Goal: Information Seeking & Learning: Learn about a topic

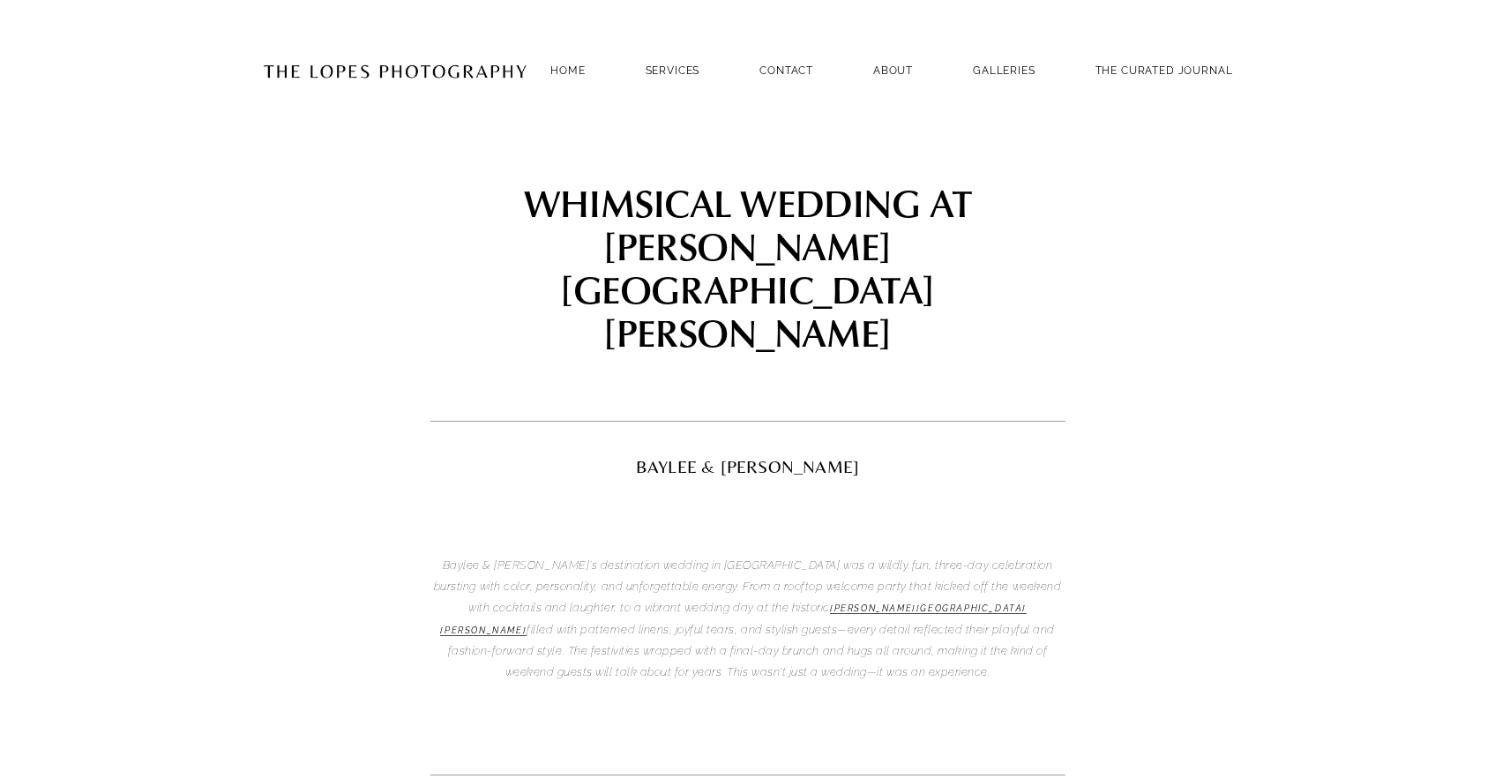
drag, startPoint x: 894, startPoint y: 490, endPoint x: 938, endPoint y: 609, distance: 126.2
click at [938, 609] on div "Baylee & [PERSON_NAME]’s destination wedding in [GEOGRAPHIC_DATA] was a wildly …" at bounding box center [747, 619] width 665 height 159
drag, startPoint x: 962, startPoint y: 513, endPoint x: 970, endPoint y: 475, distance: 39.6
click at [970, 540] on div "Baylee & [PERSON_NAME]’s destination wedding in [GEOGRAPHIC_DATA] was a wildly …" at bounding box center [747, 619] width 665 height 159
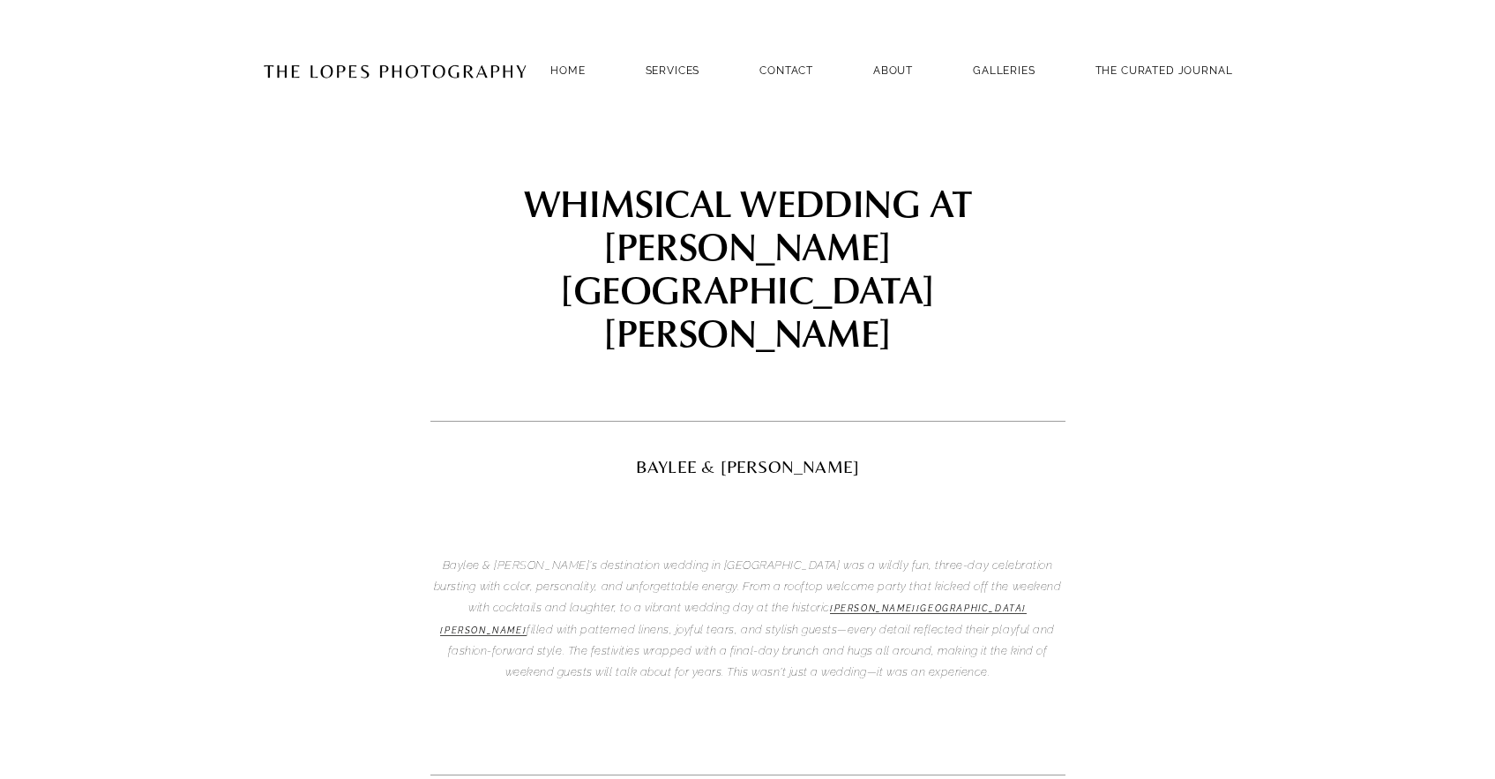
click at [970, 558] on em "Baylee & [PERSON_NAME]’s destination wedding in [GEOGRAPHIC_DATA] was a wildly …" at bounding box center [749, 586] width 631 height 56
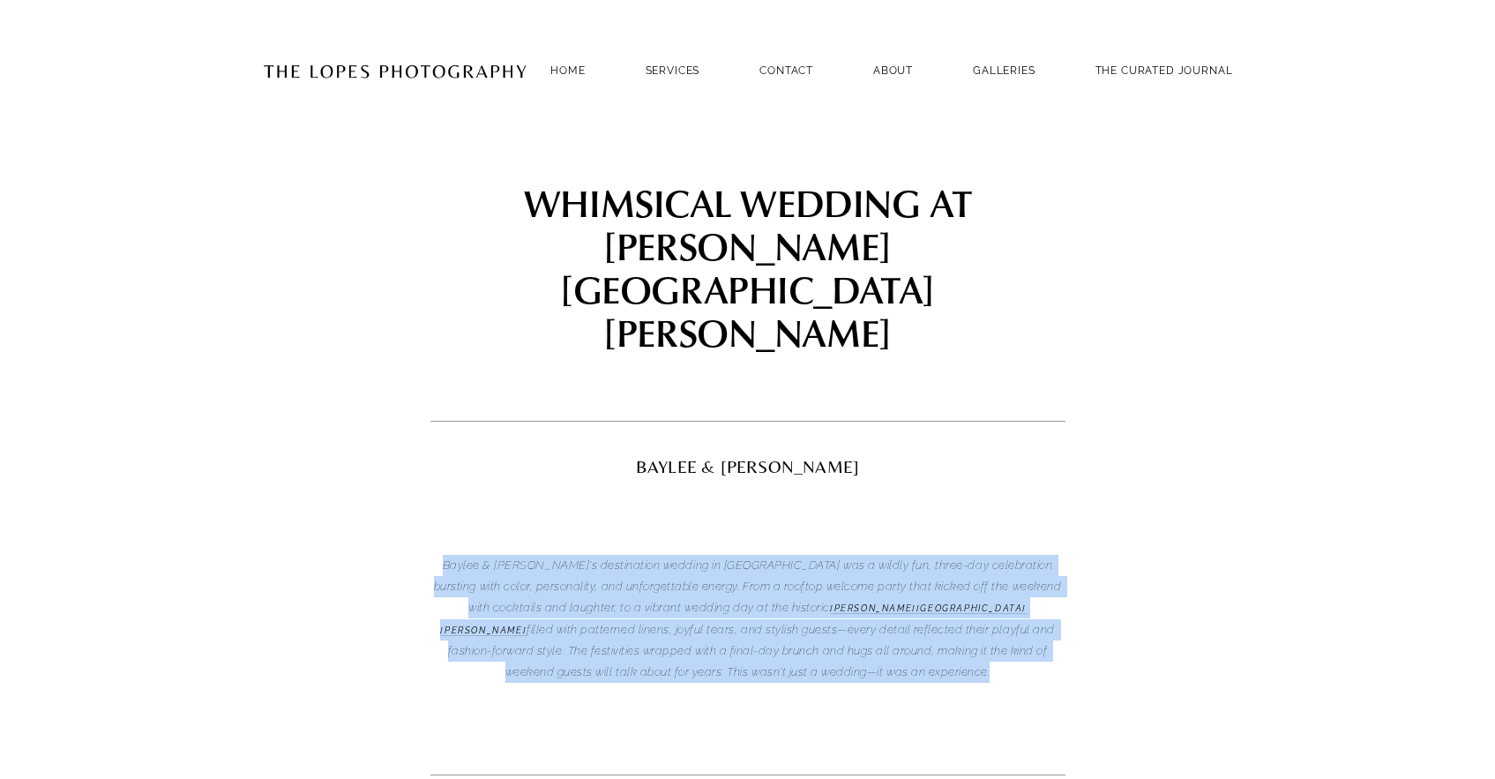
click at [970, 558] on em "Baylee & [PERSON_NAME]’s destination wedding in [GEOGRAPHIC_DATA] was a wildly …" at bounding box center [749, 586] width 631 height 56
click at [961, 623] on em "filled with patterned linens, joyful tears, and stylish guests—every detail ref…" at bounding box center [753, 651] width 610 height 56
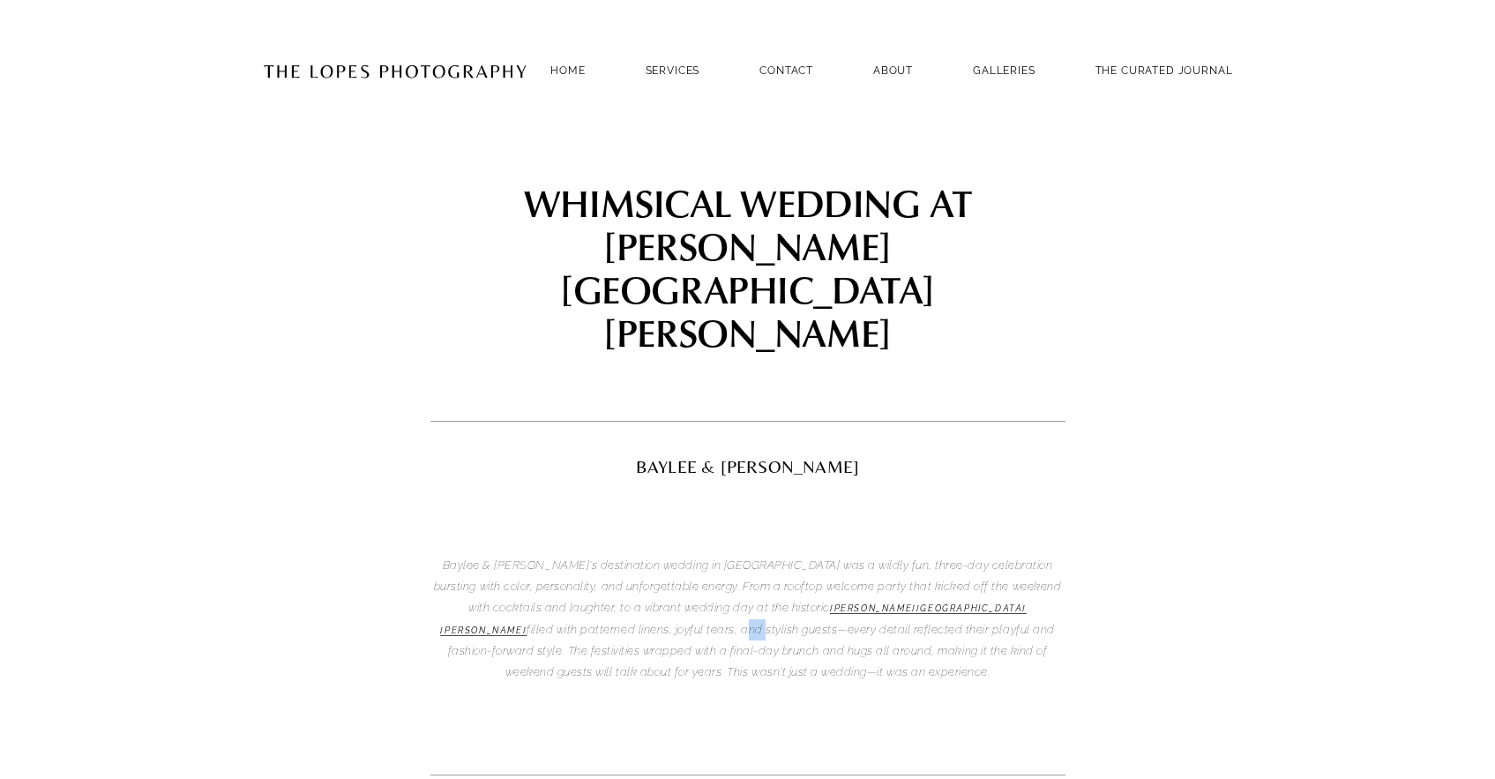
click at [961, 623] on em "filled with patterned linens, joyful tears, and stylish guests—every detail ref…" at bounding box center [753, 651] width 610 height 56
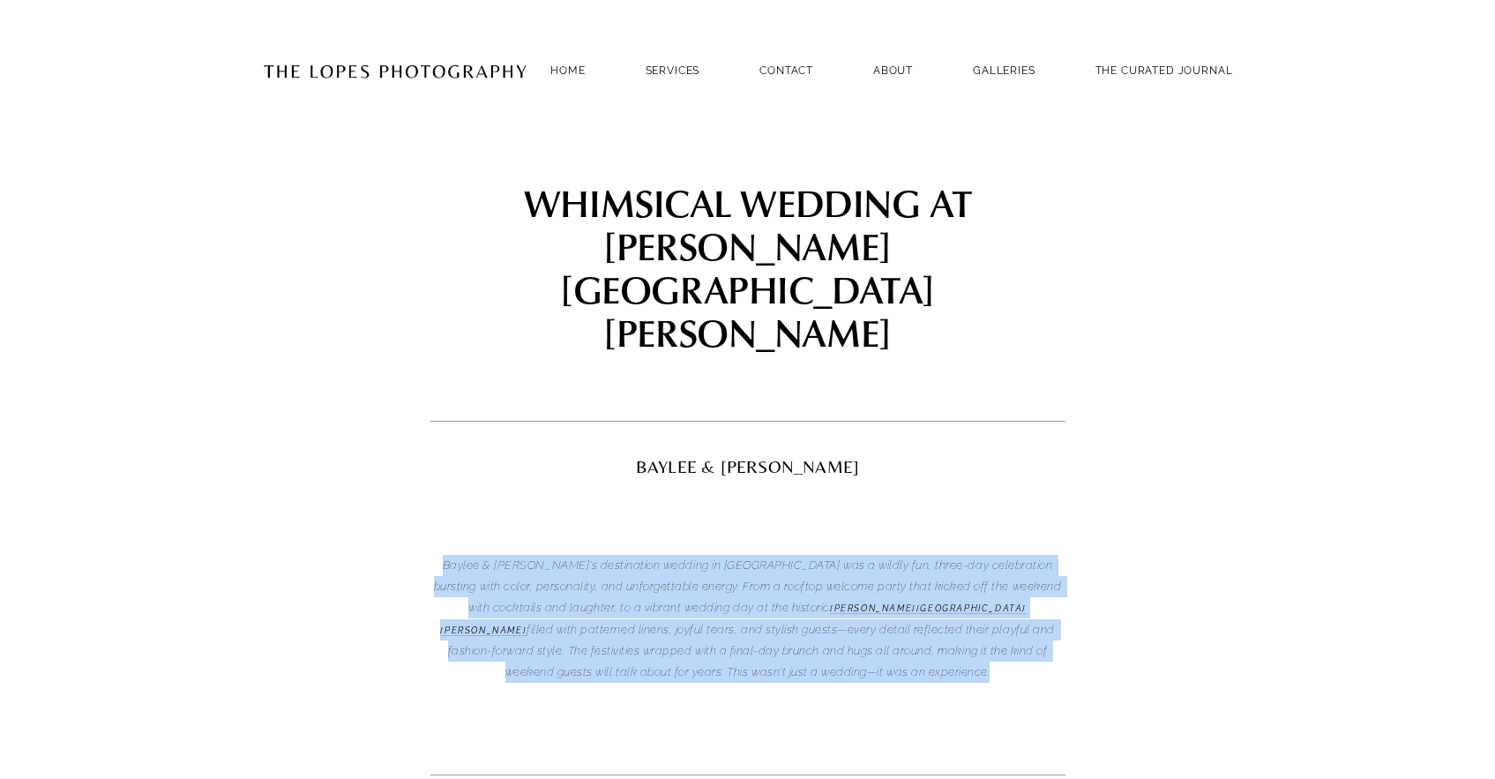
click at [961, 623] on em "filled with patterned linens, joyful tears, and stylish guests—every detail ref…" at bounding box center [753, 651] width 610 height 56
click at [959, 623] on em "filled with patterned linens, joyful tears, and stylish guests—every detail ref…" at bounding box center [753, 651] width 610 height 56
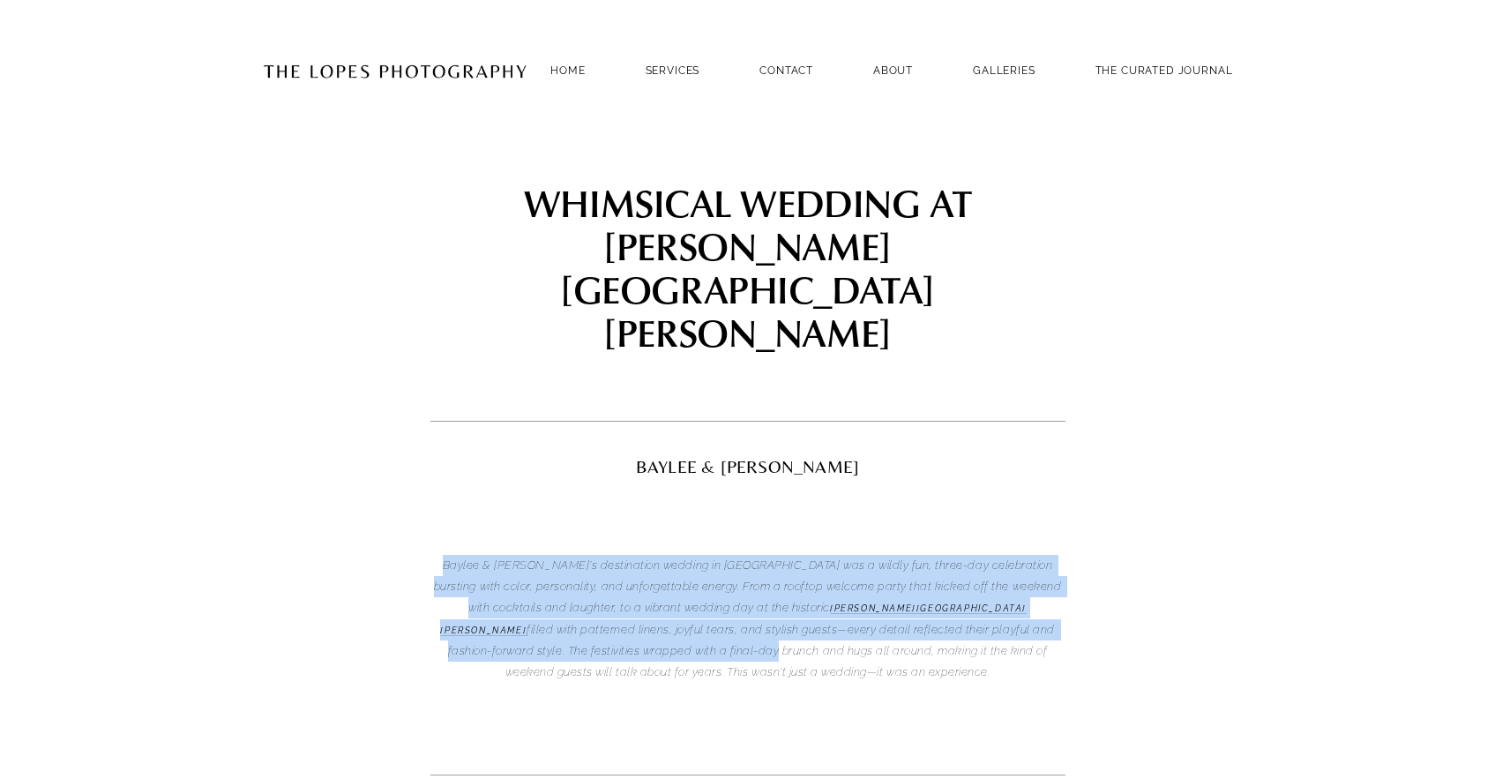
drag, startPoint x: 969, startPoint y: 511, endPoint x: 991, endPoint y: 462, distance: 53.7
click at [991, 540] on div "Baylee & [PERSON_NAME]’s destination wedding in [GEOGRAPHIC_DATA] was a wildly …" at bounding box center [747, 619] width 665 height 159
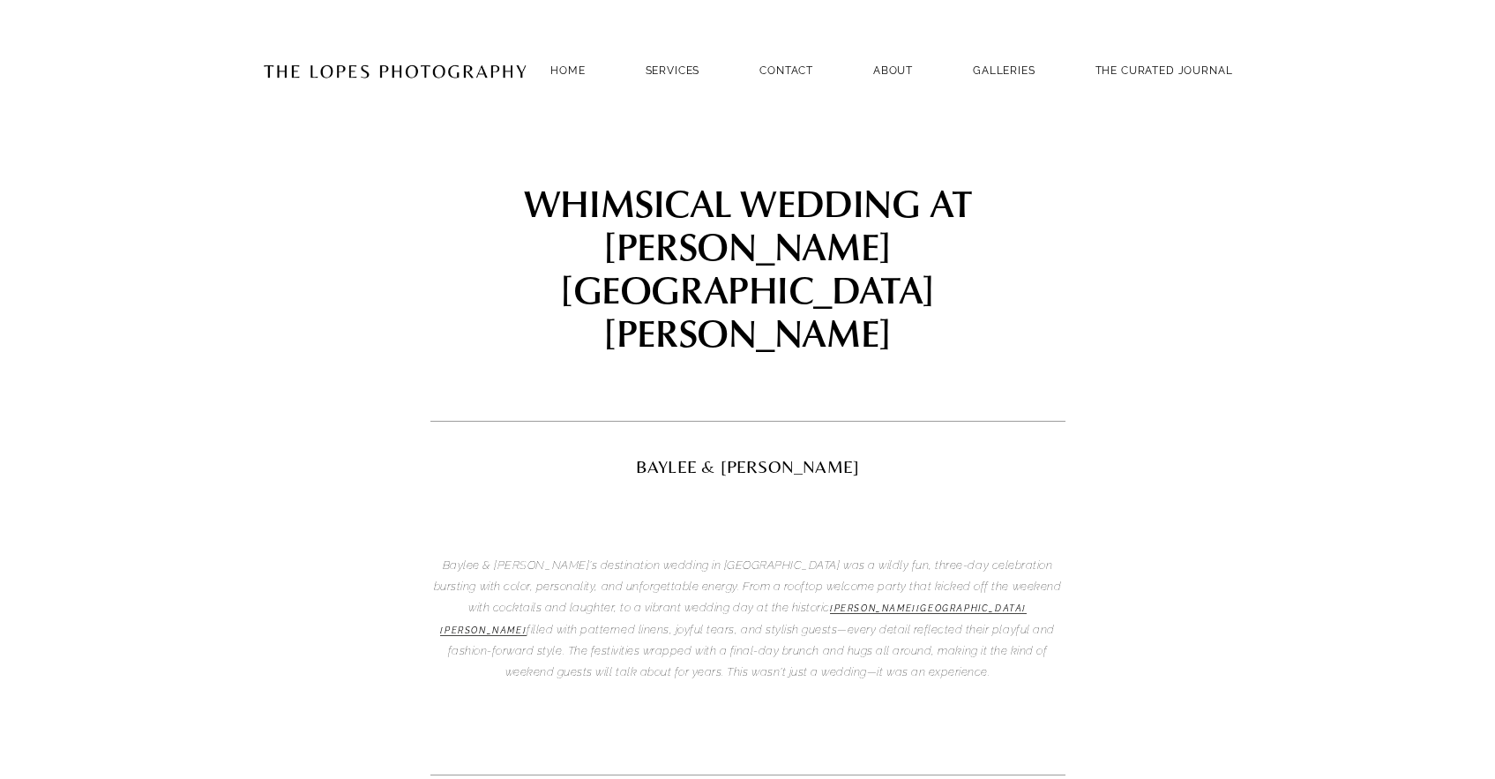
drag, startPoint x: 991, startPoint y: 462, endPoint x: 1000, endPoint y: 600, distance: 137.9
click at [1000, 600] on div "Baylee & [PERSON_NAME]’s destination wedding in [GEOGRAPHIC_DATA] was a wildly …" at bounding box center [747, 619] width 665 height 159
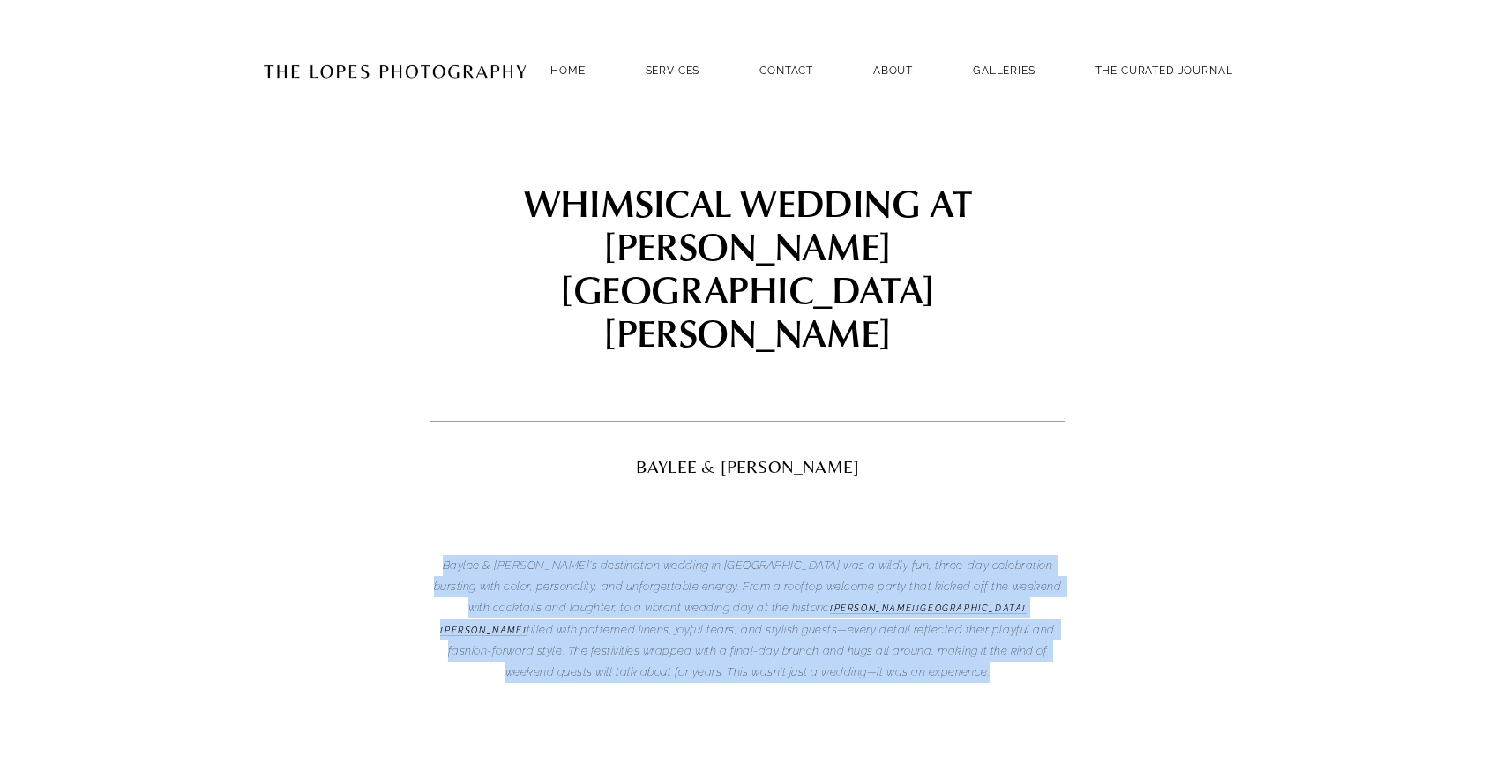
drag, startPoint x: 1000, startPoint y: 600, endPoint x: 1046, endPoint y: 461, distance: 145.9
click at [1046, 540] on div "Baylee & [PERSON_NAME]’s destination wedding in [GEOGRAPHIC_DATA] was a wildly …" at bounding box center [747, 619] width 665 height 159
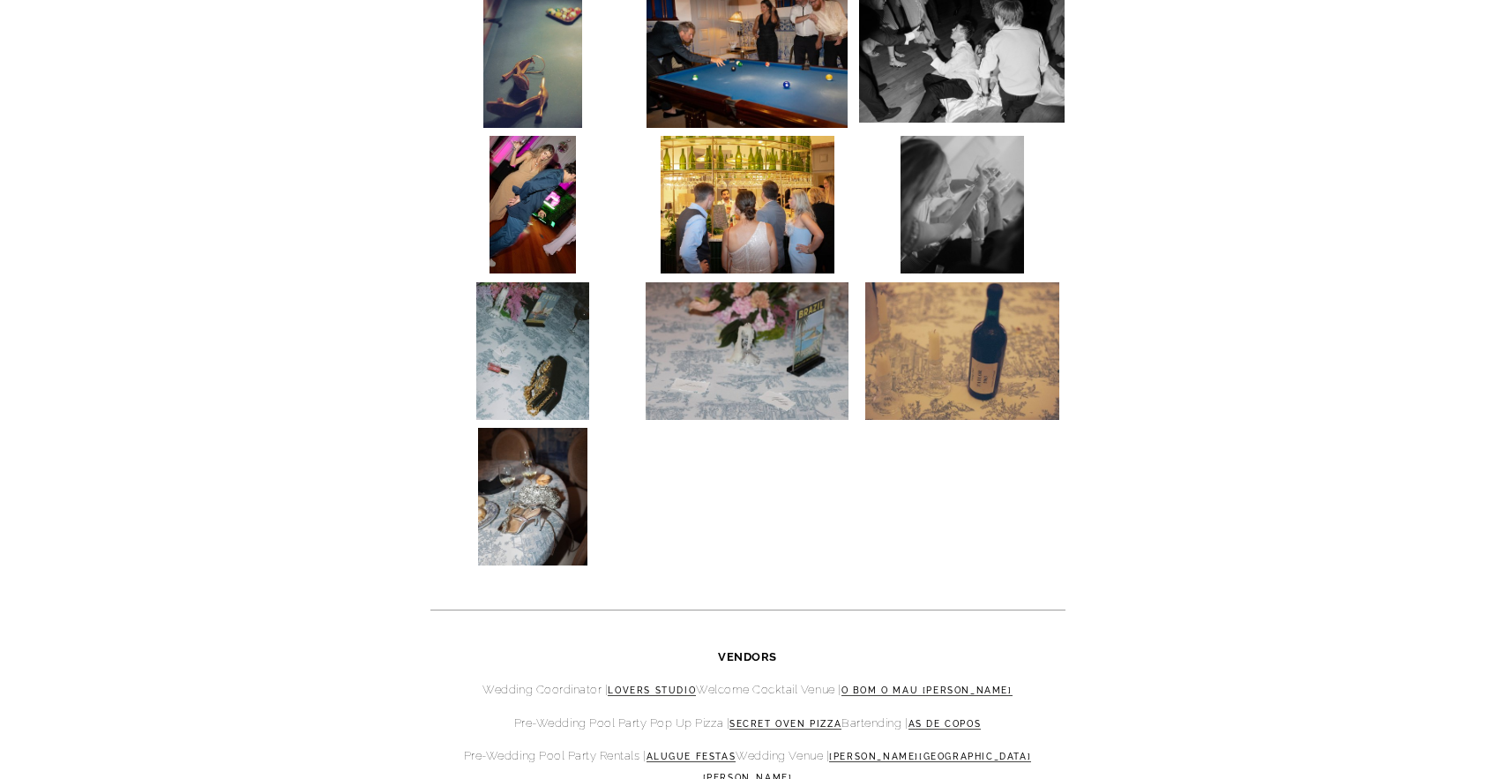
scroll to position [7133, 0]
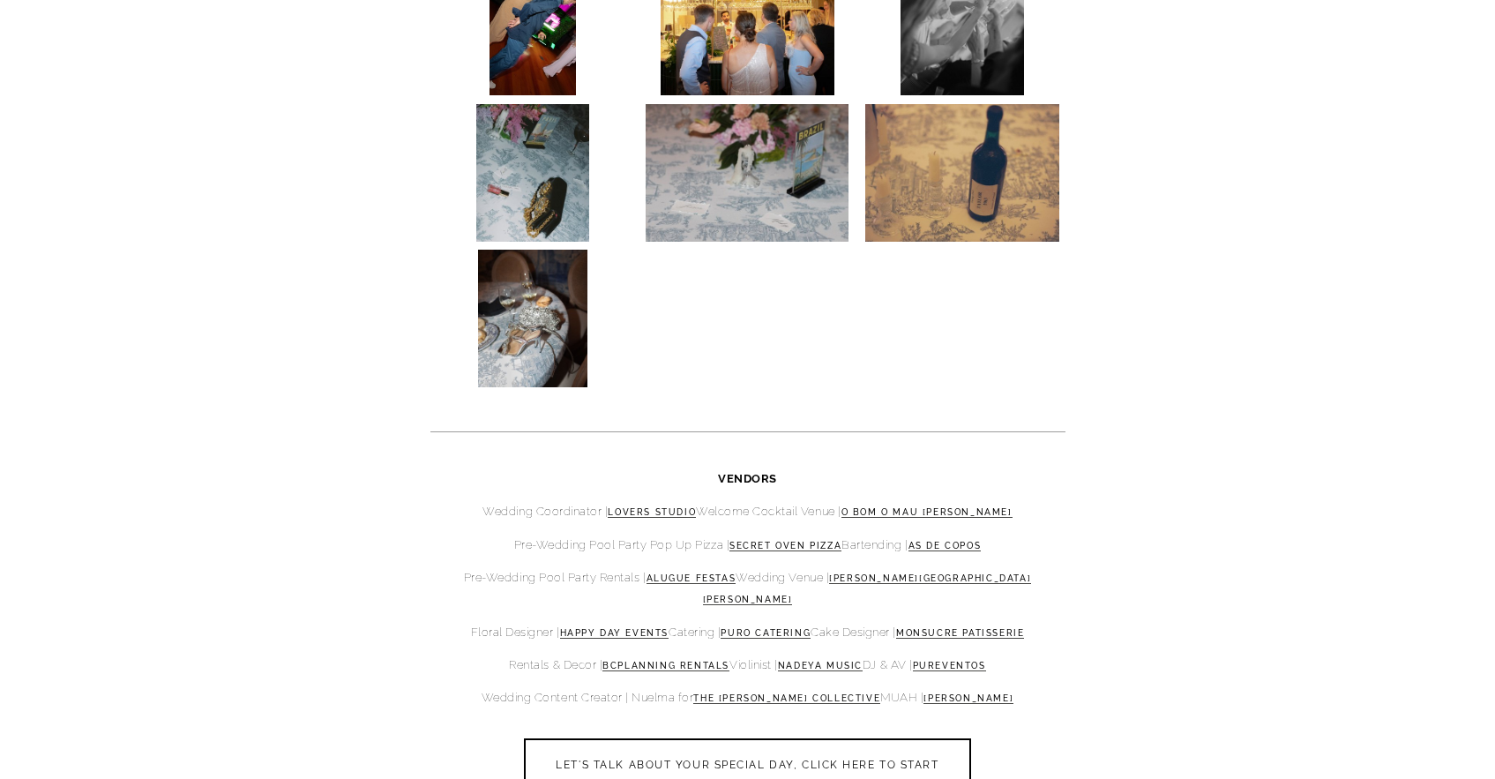
click at [748, 567] on p "Pre-Wedding Pool Party Rentals | Alugue Festas Wedding Venue | [PERSON_NAME][GE…" at bounding box center [747, 588] width 635 height 43
click at [737, 573] on link "Alugue Festas" at bounding box center [692, 578] width 90 height 11
